Goal: Use online tool/utility: Use online tool/utility

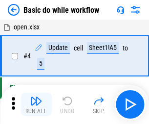
click at [36, 104] on img "button" at bounding box center [36, 101] width 12 height 12
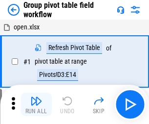
click at [36, 104] on img "button" at bounding box center [36, 101] width 12 height 12
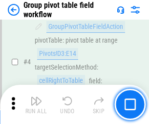
scroll to position [504, 0]
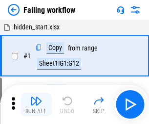
click at [36, 104] on img "button" at bounding box center [36, 101] width 12 height 12
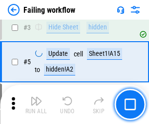
scroll to position [207, 0]
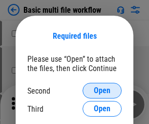
click at [102, 90] on span "Open" at bounding box center [102, 91] width 17 height 8
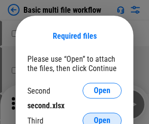
click at [102, 116] on span "Open" at bounding box center [102, 120] width 17 height 8
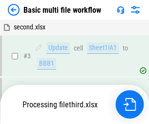
scroll to position [217, 0]
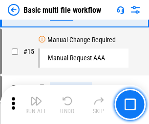
click at [36, 104] on img "button" at bounding box center [36, 101] width 12 height 12
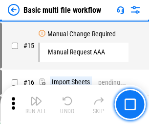
click at [36, 104] on img "button" at bounding box center [36, 101] width 12 height 12
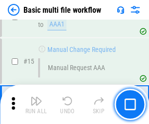
scroll to position [651, 0]
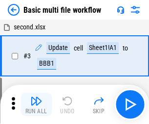
click at [36, 104] on img "button" at bounding box center [36, 101] width 12 height 12
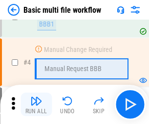
click at [36, 104] on img "button" at bounding box center [36, 101] width 12 height 12
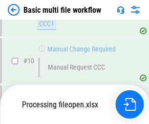
scroll to position [458, 0]
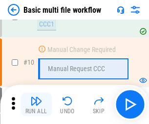
click at [36, 104] on img "button" at bounding box center [36, 101] width 12 height 12
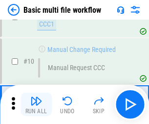
click at [36, 104] on img "button" at bounding box center [36, 101] width 12 height 12
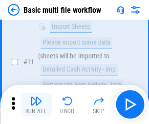
scroll to position [458, 0]
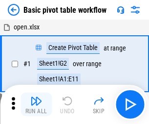
click at [36, 104] on img "button" at bounding box center [36, 101] width 12 height 12
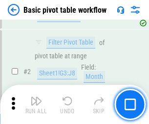
scroll to position [234, 0]
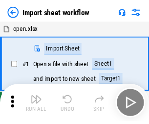
scroll to position [3, 0]
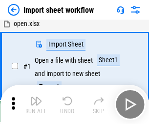
click at [36, 104] on img "button" at bounding box center [36, 101] width 12 height 12
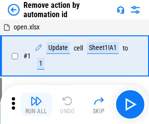
click at [36, 104] on img "button" at bounding box center [36, 101] width 12 height 12
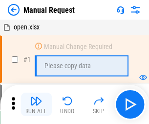
click at [36, 104] on img "button" at bounding box center [36, 101] width 12 height 12
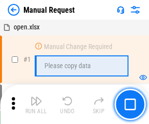
scroll to position [33, 0]
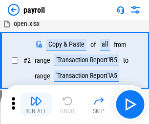
click at [36, 104] on img "button" at bounding box center [36, 101] width 12 height 12
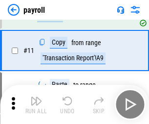
scroll to position [71, 0]
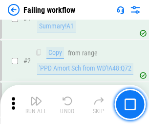
scroll to position [158, 0]
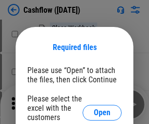
scroll to position [107, 0]
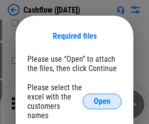
click at [102, 97] on span "Open" at bounding box center [102, 101] width 17 height 8
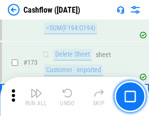
scroll to position [1035, 0]
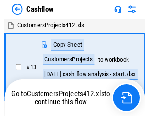
scroll to position [11, 0]
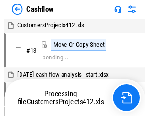
scroll to position [11, 0]
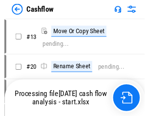
scroll to position [11, 0]
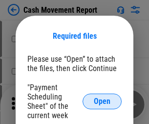
click at [102, 101] on span "Open" at bounding box center [102, 101] width 17 height 8
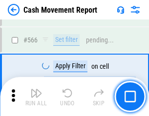
scroll to position [4480, 0]
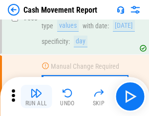
click at [36, 97] on img "button" at bounding box center [36, 93] width 12 height 12
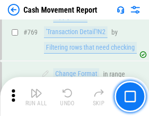
scroll to position [5432, 0]
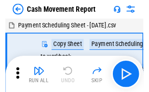
scroll to position [18, 0]
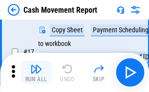
click at [36, 72] on img "button" at bounding box center [36, 69] width 12 height 12
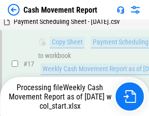
scroll to position [203, 0]
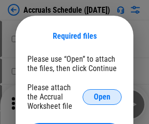
click at [102, 96] on span "Open" at bounding box center [102, 97] width 17 height 8
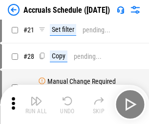
click at [36, 104] on img "button" at bounding box center [36, 101] width 12 height 12
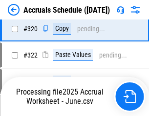
scroll to position [1818, 0]
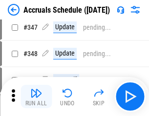
click at [36, 97] on img "button" at bounding box center [36, 93] width 12 height 12
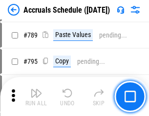
scroll to position [4106, 0]
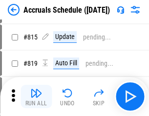
click at [36, 97] on img "button" at bounding box center [36, 93] width 12 height 12
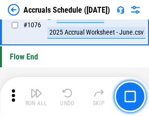
scroll to position [5855, 0]
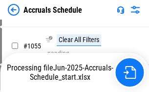
scroll to position [5737, 0]
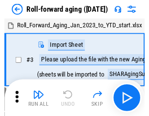
scroll to position [1, 0]
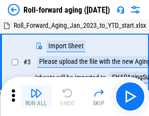
click at [36, 97] on img "button" at bounding box center [36, 93] width 12 height 12
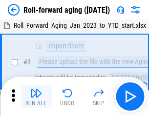
click at [36, 97] on img "button" at bounding box center [36, 93] width 12 height 12
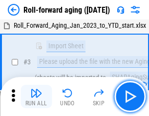
scroll to position [63, 0]
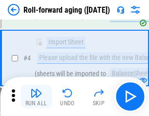
click at [36, 97] on img "button" at bounding box center [36, 93] width 12 height 12
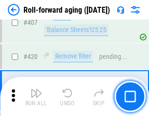
scroll to position [3390, 0]
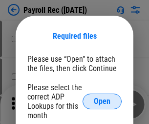
click at [102, 101] on span "Open" at bounding box center [102, 101] width 17 height 8
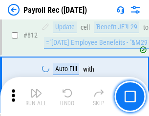
scroll to position [6211, 0]
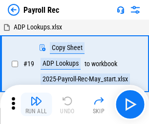
click at [36, 104] on img "button" at bounding box center [36, 101] width 12 height 12
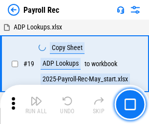
scroll to position [60, 0]
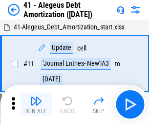
click at [36, 104] on img "button" at bounding box center [36, 101] width 12 height 12
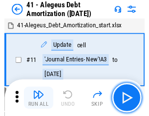
scroll to position [121, 0]
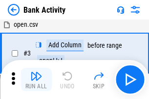
click at [36, 80] on img "button" at bounding box center [36, 76] width 12 height 12
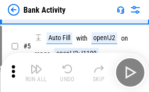
scroll to position [52, 0]
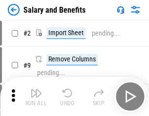
click at [36, 97] on img "button" at bounding box center [36, 93] width 12 height 12
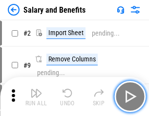
scroll to position [13, 0]
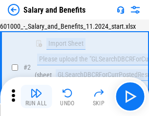
click at [36, 97] on img "button" at bounding box center [36, 93] width 12 height 12
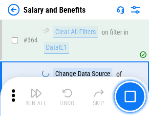
scroll to position [4603, 0]
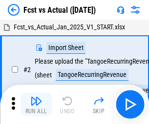
click at [36, 97] on img "button" at bounding box center [36, 101] width 12 height 12
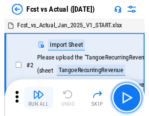
scroll to position [13, 0]
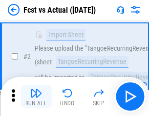
click at [36, 97] on img "button" at bounding box center [36, 93] width 12 height 12
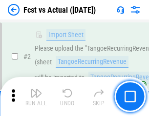
scroll to position [91, 0]
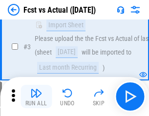
click at [36, 97] on img "button" at bounding box center [36, 93] width 12 height 12
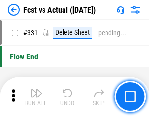
scroll to position [4679, 0]
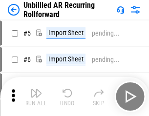
click at [36, 97] on img "button" at bounding box center [36, 93] width 12 height 12
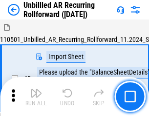
scroll to position [21, 0]
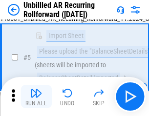
click at [36, 97] on img "button" at bounding box center [36, 93] width 12 height 12
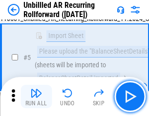
scroll to position [92, 0]
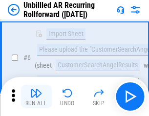
click at [36, 97] on img "button" at bounding box center [36, 93] width 12 height 12
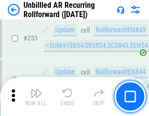
scroll to position [3320, 0]
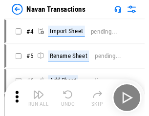
scroll to position [16, 0]
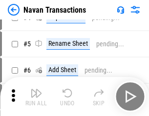
click at [36, 97] on img "button" at bounding box center [36, 93] width 12 height 12
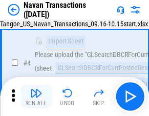
click at [36, 97] on img "button" at bounding box center [36, 93] width 12 height 12
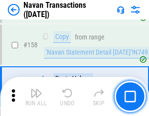
scroll to position [3169, 0]
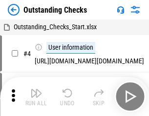
click at [36, 97] on img "button" at bounding box center [36, 93] width 12 height 12
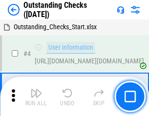
scroll to position [41, 0]
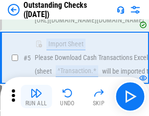
click at [36, 97] on img "button" at bounding box center [36, 93] width 12 height 12
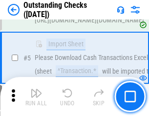
scroll to position [102, 0]
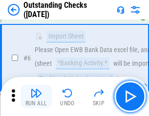
click at [36, 97] on img "button" at bounding box center [36, 93] width 12 height 12
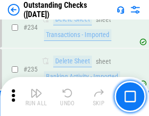
scroll to position [2968, 0]
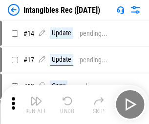
click at [36, 104] on img "button" at bounding box center [36, 101] width 12 height 12
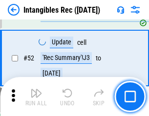
scroll to position [381, 0]
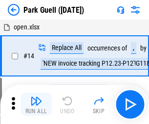
click at [36, 97] on img "button" at bounding box center [36, 101] width 12 height 12
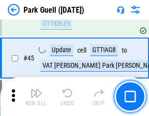
scroll to position [1222, 0]
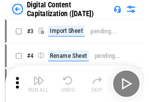
scroll to position [28, 0]
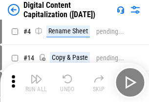
click at [36, 82] on img "button" at bounding box center [36, 79] width 12 height 12
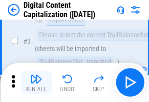
click at [36, 82] on img "button" at bounding box center [36, 79] width 12 height 12
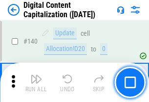
scroll to position [1037, 0]
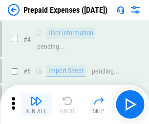
click at [36, 97] on img "button" at bounding box center [36, 101] width 12 height 12
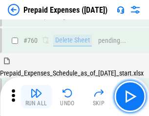
scroll to position [2709, 0]
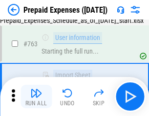
click at [36, 97] on img "button" at bounding box center [36, 93] width 12 height 12
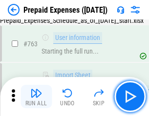
scroll to position [2767, 0]
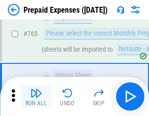
click at [36, 97] on img "button" at bounding box center [36, 93] width 12 height 12
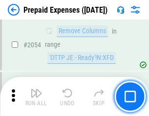
scroll to position [10218, 0]
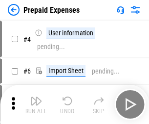
click at [36, 104] on img "button" at bounding box center [36, 101] width 12 height 12
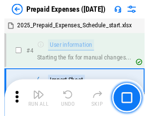
scroll to position [43, 0]
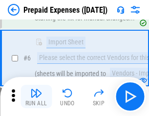
click at [36, 97] on img "button" at bounding box center [36, 93] width 12 height 12
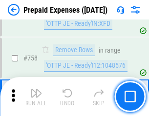
scroll to position [3483, 0]
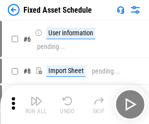
click at [36, 104] on img "button" at bounding box center [36, 101] width 12 height 12
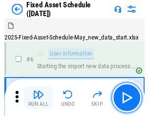
scroll to position [53, 0]
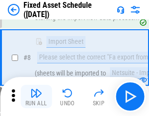
click at [36, 97] on img "button" at bounding box center [36, 93] width 12 height 12
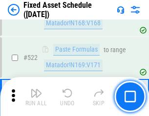
scroll to position [3398, 0]
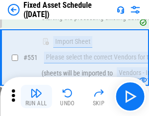
click at [36, 97] on img "button" at bounding box center [36, 93] width 12 height 12
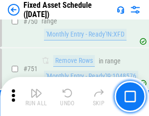
scroll to position [4766, 0]
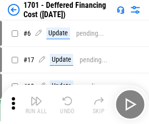
click at [36, 104] on img "button" at bounding box center [36, 101] width 12 height 12
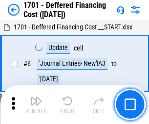
scroll to position [117, 0]
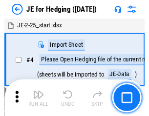
scroll to position [1, 0]
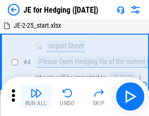
click at [36, 97] on img "button" at bounding box center [36, 93] width 12 height 12
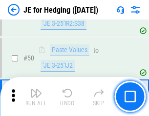
scroll to position [633, 0]
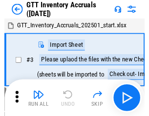
scroll to position [1, 0]
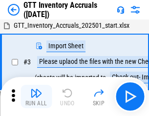
click at [36, 97] on img "button" at bounding box center [36, 93] width 12 height 12
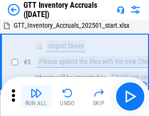
click at [36, 97] on img "button" at bounding box center [36, 93] width 12 height 12
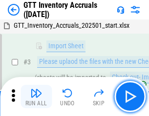
scroll to position [63, 0]
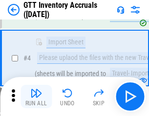
click at [36, 97] on img "button" at bounding box center [36, 93] width 12 height 12
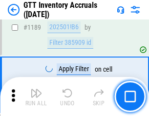
scroll to position [7982, 0]
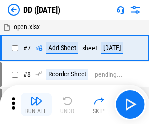
click at [36, 104] on img "button" at bounding box center [36, 101] width 12 height 12
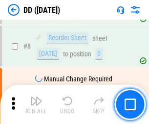
scroll to position [94, 0]
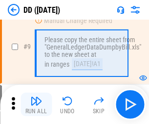
click at [36, 104] on img "button" at bounding box center [36, 101] width 12 height 12
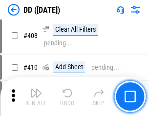
scroll to position [4374, 0]
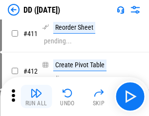
click at [36, 97] on img "button" at bounding box center [36, 93] width 12 height 12
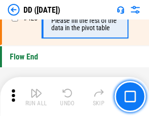
scroll to position [4679, 0]
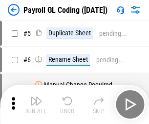
click at [36, 104] on img "button" at bounding box center [36, 101] width 12 height 12
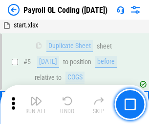
scroll to position [117, 0]
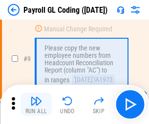
click at [36, 104] on img "button" at bounding box center [36, 101] width 12 height 12
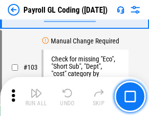
scroll to position [2293, 0]
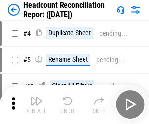
click at [36, 104] on img "button" at bounding box center [36, 101] width 12 height 12
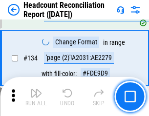
scroll to position [1175, 0]
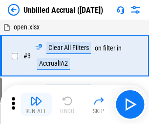
click at [36, 104] on img "button" at bounding box center [36, 101] width 12 height 12
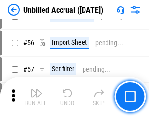
scroll to position [1021, 0]
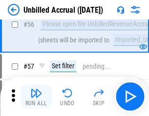
click at [36, 97] on img "button" at bounding box center [36, 93] width 12 height 12
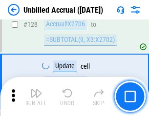
scroll to position [2912, 0]
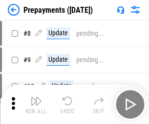
click at [36, 104] on img "button" at bounding box center [36, 101] width 12 height 12
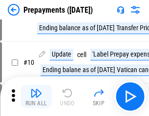
scroll to position [61, 0]
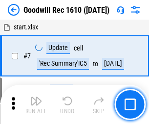
scroll to position [167, 0]
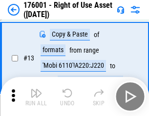
scroll to position [63, 0]
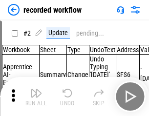
click at [36, 97] on img "button" at bounding box center [36, 93] width 12 height 12
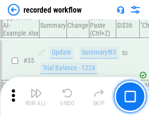
scroll to position [3055, 0]
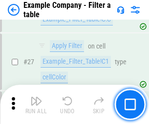
scroll to position [894, 0]
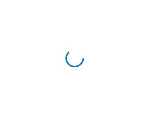
scroll to position [15, 0]
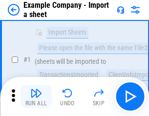
click at [36, 97] on img "button" at bounding box center [36, 93] width 12 height 12
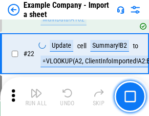
scroll to position [216, 0]
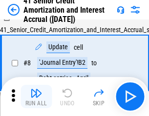
click at [36, 97] on img "button" at bounding box center [36, 93] width 12 height 12
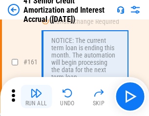
click at [36, 97] on img "button" at bounding box center [36, 93] width 12 height 12
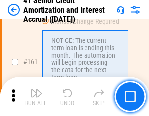
scroll to position [1046, 0]
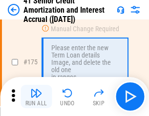
click at [36, 97] on img "button" at bounding box center [36, 93] width 12 height 12
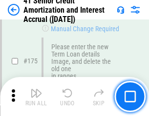
scroll to position [1145, 0]
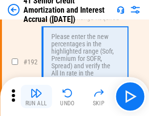
click at [36, 97] on img "button" at bounding box center [36, 93] width 12 height 12
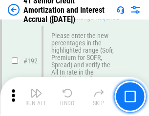
scroll to position [1247, 0]
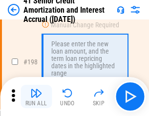
click at [36, 97] on img "button" at bounding box center [36, 93] width 12 height 12
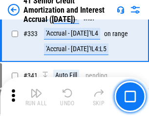
scroll to position [2497, 0]
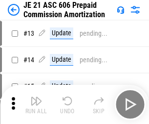
click at [36, 97] on img "button" at bounding box center [36, 101] width 12 height 12
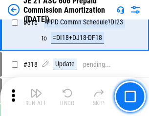
scroll to position [1825, 0]
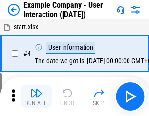
click at [36, 97] on img "button" at bounding box center [36, 93] width 12 height 12
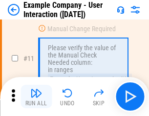
click at [36, 97] on img "button" at bounding box center [36, 93] width 12 height 12
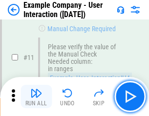
scroll to position [212, 0]
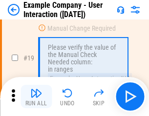
click at [36, 97] on img "button" at bounding box center [36, 93] width 12 height 12
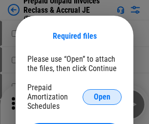
click at [102, 96] on span "Open" at bounding box center [102, 97] width 17 height 8
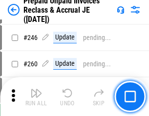
scroll to position [1320, 0]
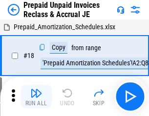
click at [36, 97] on img "button" at bounding box center [36, 93] width 12 height 12
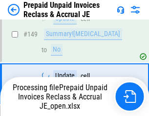
scroll to position [1320, 0]
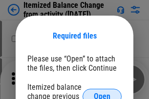
click at [102, 93] on span "Open" at bounding box center [102, 97] width 17 height 8
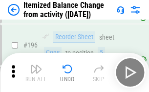
scroll to position [1881, 0]
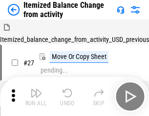
scroll to position [15, 0]
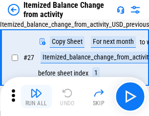
click at [36, 97] on img "button" at bounding box center [36, 93] width 12 height 12
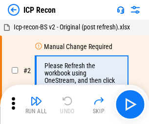
scroll to position [4, 0]
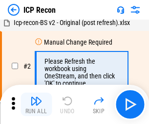
click at [36, 104] on img "button" at bounding box center [36, 101] width 12 height 12
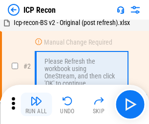
click at [36, 104] on img "button" at bounding box center [36, 101] width 12 height 12
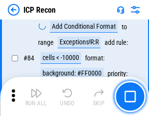
scroll to position [958, 0]
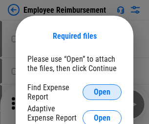
click at [102, 92] on span "Open" at bounding box center [102, 92] width 17 height 8
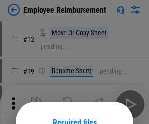
scroll to position [86, 0]
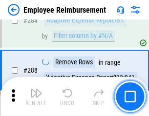
scroll to position [2657, 0]
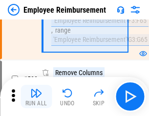
click at [36, 97] on img "button" at bounding box center [36, 93] width 12 height 12
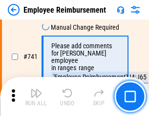
scroll to position [6858, 0]
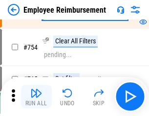
click at [36, 97] on img "button" at bounding box center [36, 93] width 12 height 12
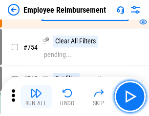
click at [36, 97] on img "button" at bounding box center [36, 93] width 12 height 12
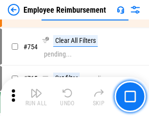
click at [36, 97] on img "button" at bounding box center [36, 93] width 12 height 12
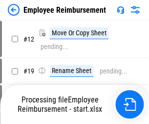
scroll to position [33, 0]
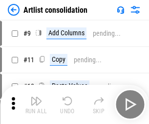
click at [36, 104] on img "button" at bounding box center [36, 101] width 12 height 12
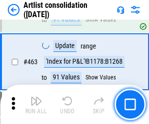
scroll to position [4280, 0]
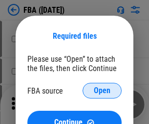
click at [102, 90] on span "Open" at bounding box center [102, 91] width 17 height 8
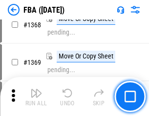
scroll to position [10498, 0]
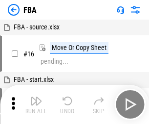
scroll to position [10, 0]
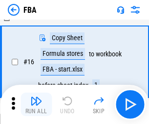
click at [36, 104] on img "button" at bounding box center [36, 101] width 12 height 12
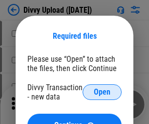
click at [102, 92] on span "Open" at bounding box center [102, 92] width 17 height 8
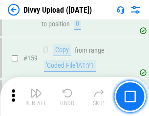
scroll to position [1012, 0]
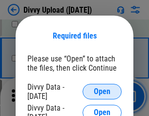
click at [102, 92] on span "Open" at bounding box center [102, 92] width 17 height 8
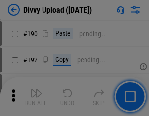
scroll to position [1234, 0]
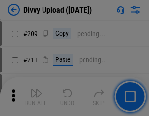
scroll to position [1660, 0]
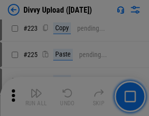
scroll to position [1951, 0]
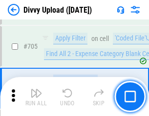
scroll to position [6687, 0]
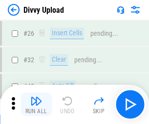
click at [36, 104] on img "button" at bounding box center [36, 101] width 12 height 12
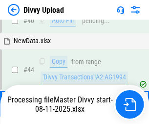
scroll to position [108, 0]
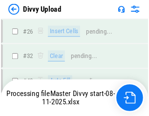
scroll to position [1012, 0]
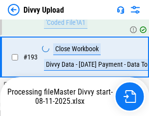
scroll to position [1366, 0]
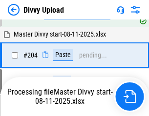
scroll to position [1674, 0]
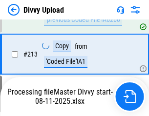
scroll to position [1956, 0]
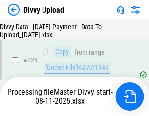
scroll to position [2228, 0]
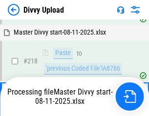
scroll to position [2063, 0]
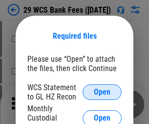
click at [102, 92] on span "Open" at bounding box center [102, 92] width 17 height 8
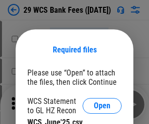
scroll to position [14, 0]
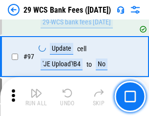
scroll to position [953, 0]
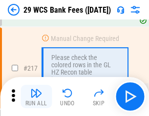
click at [36, 97] on img "button" at bounding box center [36, 93] width 12 height 12
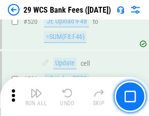
scroll to position [5045, 0]
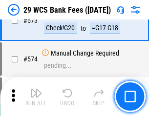
click at [36, 97] on img "button" at bounding box center [36, 93] width 12 height 12
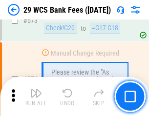
scroll to position [5413, 0]
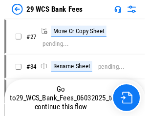
scroll to position [1, 0]
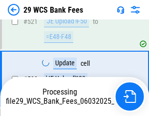
scroll to position [5345, 0]
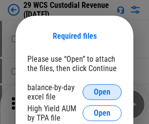
click at [102, 92] on span "Open" at bounding box center [102, 92] width 17 height 8
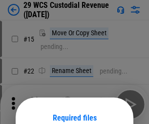
scroll to position [82, 0]
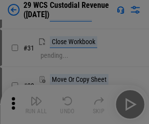
scroll to position [210, 0]
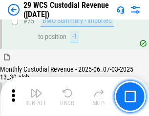
scroll to position [1021, 0]
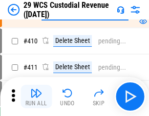
click at [36, 97] on img "button" at bounding box center [36, 93] width 12 height 12
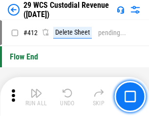
scroll to position [4668, 0]
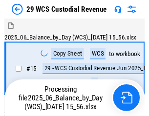
scroll to position [23, 0]
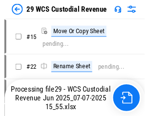
scroll to position [18, 0]
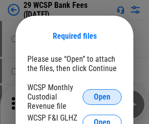
click at [102, 96] on span "Open" at bounding box center [102, 97] width 17 height 8
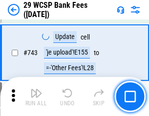
scroll to position [4926, 0]
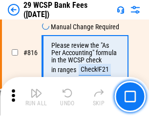
click at [36, 97] on img "button" at bounding box center [36, 93] width 12 height 12
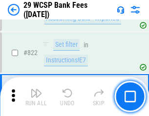
scroll to position [6022, 0]
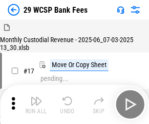
click at [36, 97] on img "button" at bounding box center [36, 101] width 12 height 12
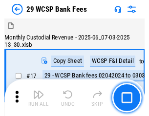
scroll to position [23, 0]
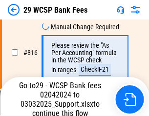
scroll to position [6068, 0]
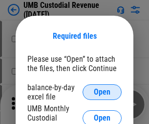
click at [102, 92] on span "Open" at bounding box center [102, 92] width 17 height 8
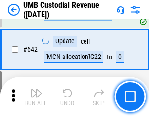
scroll to position [5063, 0]
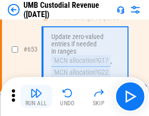
click at [36, 97] on img "button" at bounding box center [36, 93] width 12 height 12
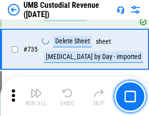
scroll to position [5977, 0]
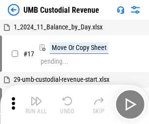
scroll to position [7, 0]
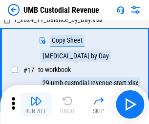
click at [36, 104] on img "button" at bounding box center [36, 101] width 12 height 12
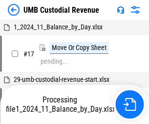
scroll to position [7, 0]
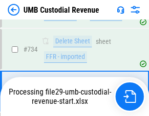
scroll to position [5913, 0]
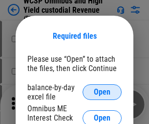
click at [102, 92] on span "Open" at bounding box center [102, 92] width 17 height 8
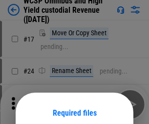
scroll to position [77, 0]
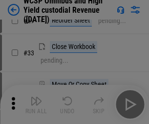
scroll to position [223, 0]
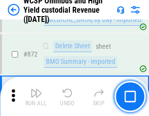
scroll to position [8273, 0]
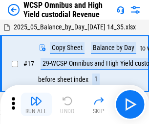
click at [36, 97] on img "button" at bounding box center [36, 101] width 12 height 12
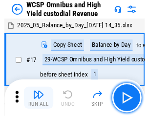
scroll to position [5, 0]
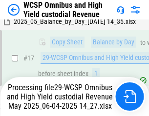
scroll to position [203, 0]
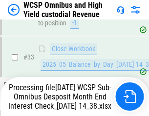
scroll to position [484, 0]
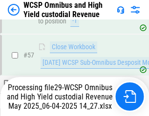
scroll to position [1003, 0]
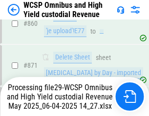
scroll to position [8251, 0]
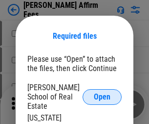
click at [102, 93] on span "Open" at bounding box center [102, 97] width 17 height 8
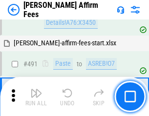
scroll to position [2658, 0]
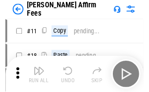
scroll to position [10, 0]
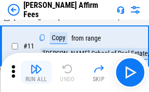
click at [36, 72] on img "button" at bounding box center [36, 69] width 12 height 12
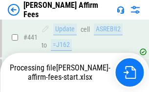
scroll to position [2564, 0]
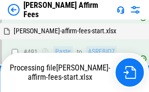
scroll to position [2620, 0]
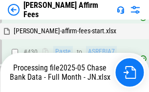
scroll to position [2564, 0]
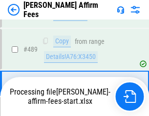
scroll to position [2551, 0]
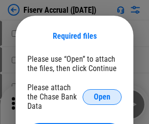
click at [102, 93] on span "Open" at bounding box center [102, 97] width 17 height 8
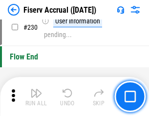
scroll to position [3097, 0]
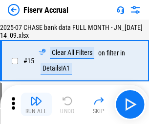
click at [36, 104] on img "button" at bounding box center [36, 101] width 12 height 12
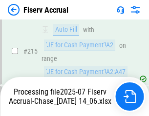
scroll to position [3028, 0]
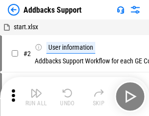
click at [36, 97] on img "button" at bounding box center [36, 93] width 12 height 12
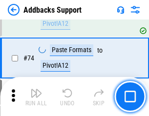
scroll to position [712, 0]
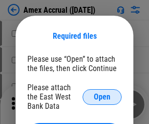
click at [102, 96] on span "Open" at bounding box center [102, 97] width 17 height 8
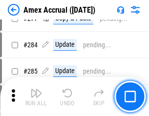
scroll to position [2481, 0]
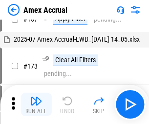
click at [36, 104] on img "button" at bounding box center [36, 101] width 12 height 12
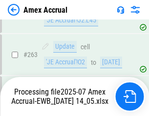
scroll to position [2665, 0]
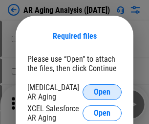
click at [102, 90] on span "Open" at bounding box center [102, 92] width 17 height 8
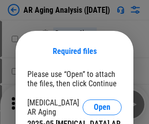
scroll to position [15, 0]
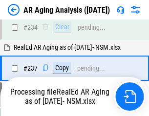
scroll to position [1515, 0]
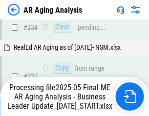
scroll to position [1504, 0]
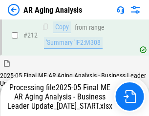
scroll to position [1504, 0]
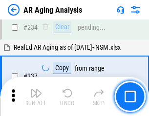
scroll to position [1504, 0]
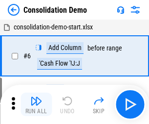
click at [36, 104] on img "button" at bounding box center [36, 101] width 12 height 12
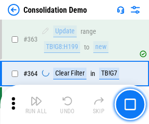
scroll to position [3276, 0]
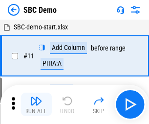
click at [36, 104] on img "button" at bounding box center [36, 101] width 12 height 12
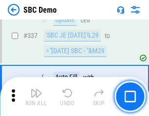
scroll to position [2572, 0]
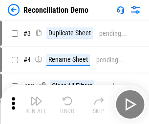
click at [36, 104] on img "button" at bounding box center [36, 101] width 12 height 12
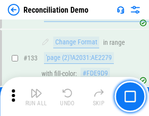
scroll to position [1161, 0]
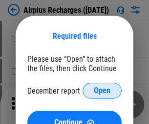
click at [102, 90] on span "Open" at bounding box center [102, 91] width 17 height 8
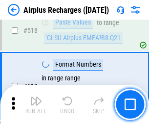
scroll to position [4207, 0]
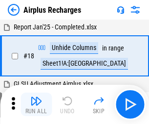
click at [36, 104] on img "button" at bounding box center [36, 101] width 12 height 12
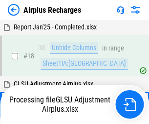
scroll to position [43, 0]
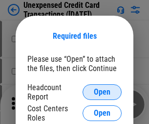
click at [102, 92] on span "Open" at bounding box center [102, 92] width 17 height 8
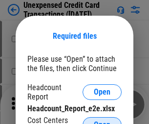
click at [102, 121] on span "Open" at bounding box center [102, 125] width 17 height 8
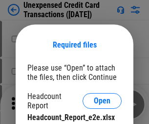
scroll to position [9, 0]
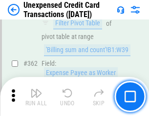
scroll to position [2514, 0]
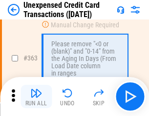
click at [36, 97] on img "button" at bounding box center [36, 93] width 12 height 12
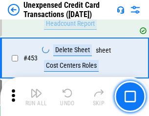
scroll to position [3334, 0]
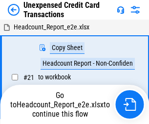
scroll to position [15, 0]
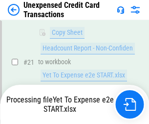
scroll to position [159, 0]
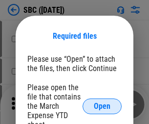
click at [102, 106] on span "Open" at bounding box center [102, 106] width 17 height 8
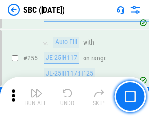
scroll to position [1910, 0]
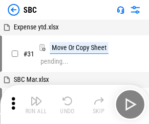
scroll to position [10, 0]
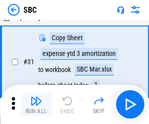
click at [36, 104] on img "button" at bounding box center [36, 101] width 12 height 12
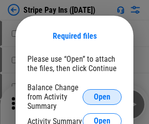
click at [102, 96] on span "Open" at bounding box center [102, 97] width 17 height 8
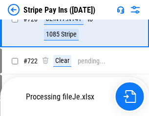
scroll to position [5147, 0]
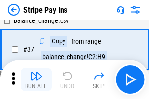
click at [36, 80] on img "button" at bounding box center [36, 76] width 12 height 12
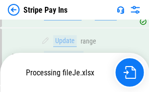
scroll to position [5126, 0]
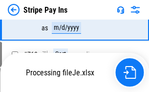
scroll to position [5126, 0]
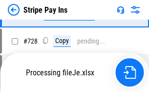
scroll to position [5126, 0]
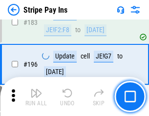
scroll to position [1323, 0]
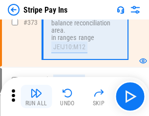
click at [36, 97] on img "button" at bounding box center [36, 93] width 12 height 12
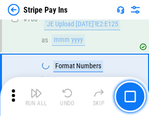
scroll to position [5114, 0]
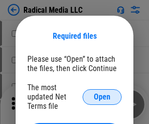
click at [102, 96] on span "Open" at bounding box center [102, 97] width 17 height 8
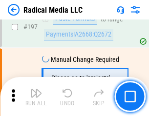
scroll to position [2261, 0]
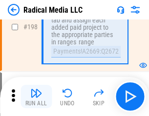
click at [36, 97] on img "button" at bounding box center [36, 93] width 12 height 12
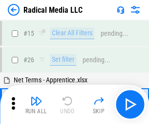
scroll to position [55, 0]
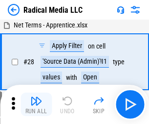
click at [36, 104] on img "button" at bounding box center [36, 101] width 12 height 12
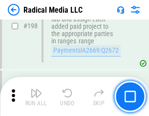
scroll to position [2451, 0]
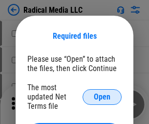
click at [102, 96] on span "Open" at bounding box center [102, 97] width 17 height 8
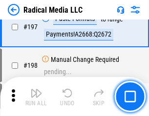
scroll to position [2261, 0]
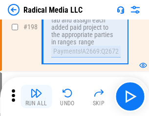
click at [36, 97] on img "button" at bounding box center [36, 93] width 12 height 12
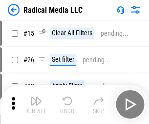
scroll to position [55, 0]
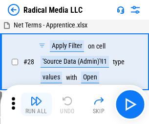
click at [36, 104] on img "button" at bounding box center [36, 101] width 12 height 12
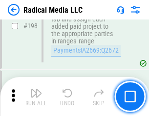
scroll to position [2451, 0]
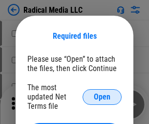
click at [102, 96] on span "Open" at bounding box center [102, 97] width 17 height 8
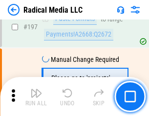
scroll to position [2261, 0]
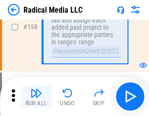
click at [36, 97] on img "button" at bounding box center [36, 93] width 12 height 12
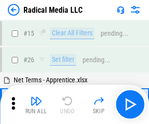
scroll to position [55, 0]
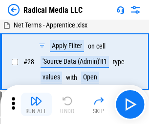
click at [36, 104] on img "button" at bounding box center [36, 101] width 12 height 12
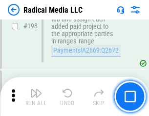
scroll to position [2451, 0]
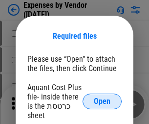
click at [102, 101] on span "Open" at bounding box center [102, 101] width 17 height 8
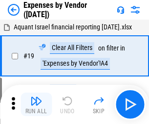
click at [36, 104] on img "button" at bounding box center [36, 101] width 12 height 12
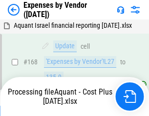
scroll to position [720, 0]
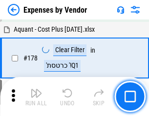
scroll to position [763, 0]
